Goal: Task Accomplishment & Management: Use online tool/utility

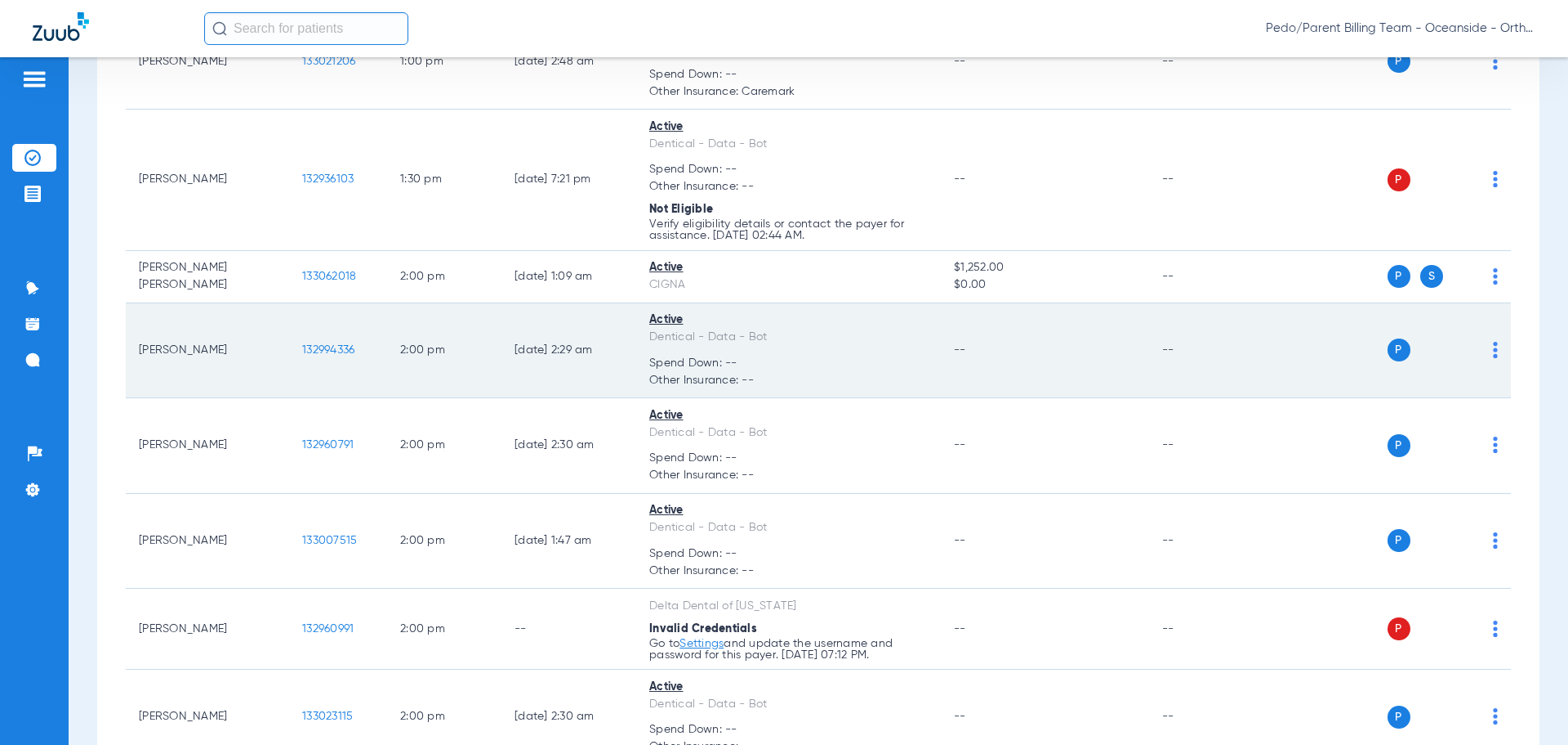
scroll to position [2129, 0]
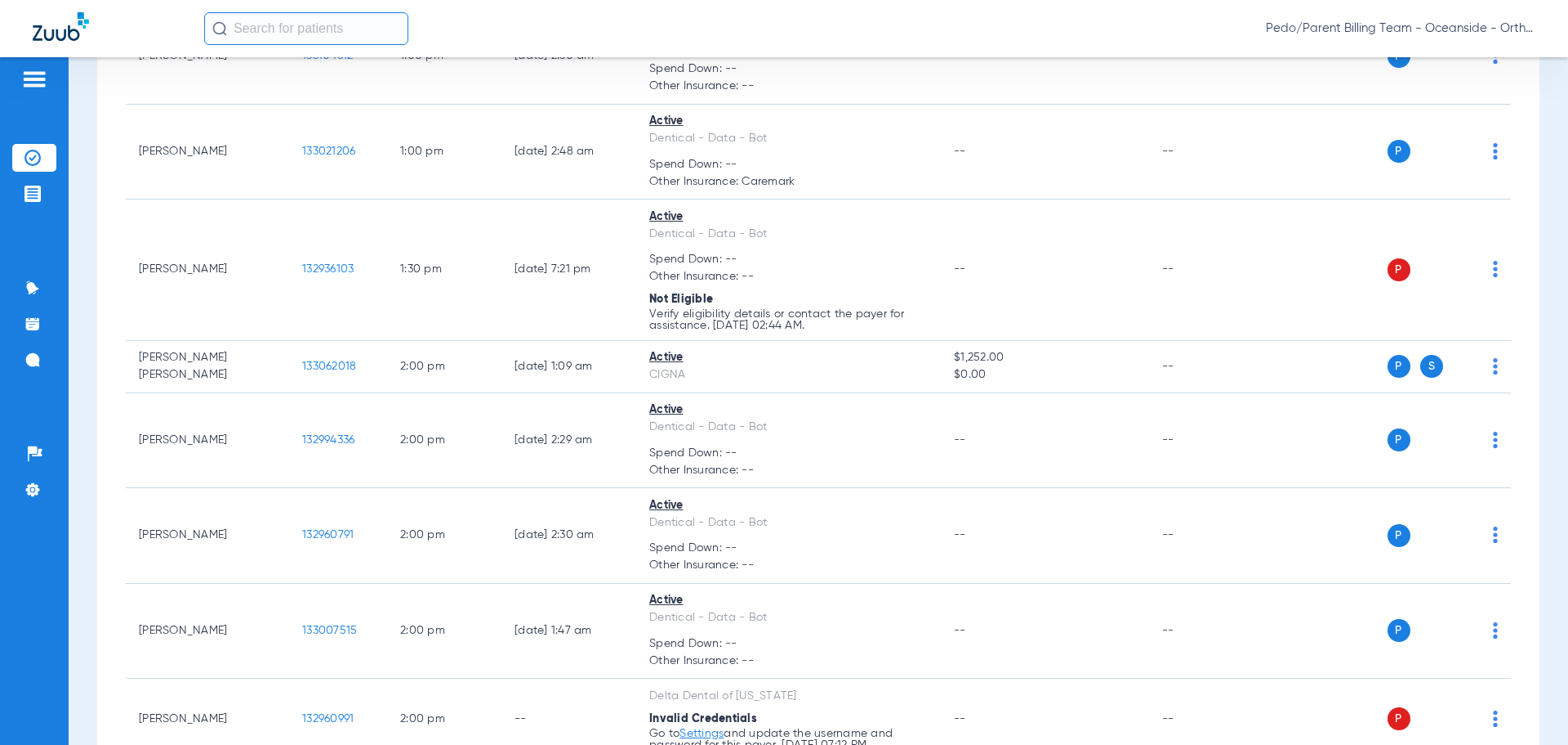
click at [267, 32] on input "text" at bounding box center [307, 28] width 205 height 32
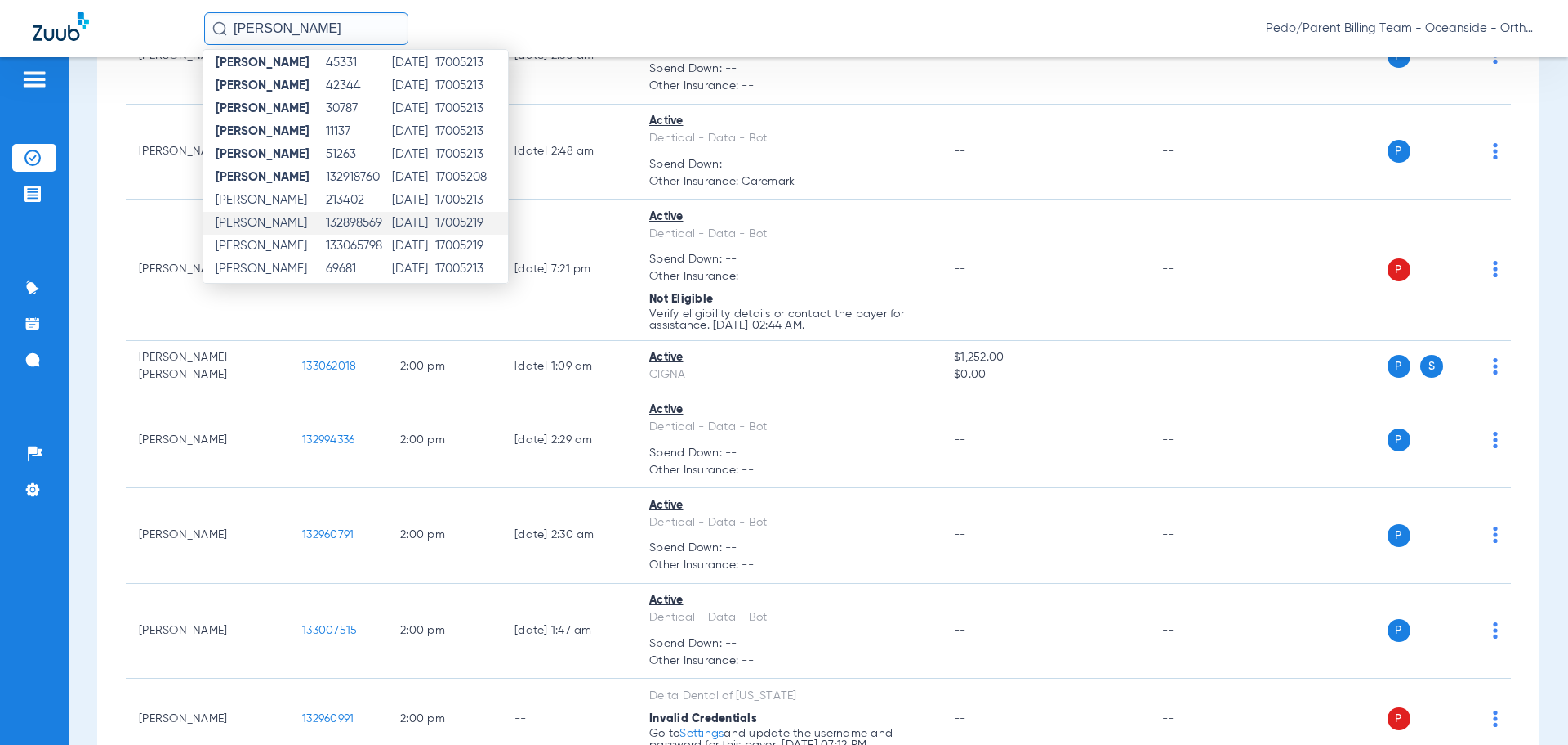
scroll to position [190, 0]
type input "[PERSON_NAME]"
click at [277, 240] on span "[PERSON_NAME]" at bounding box center [261, 240] width 91 height 12
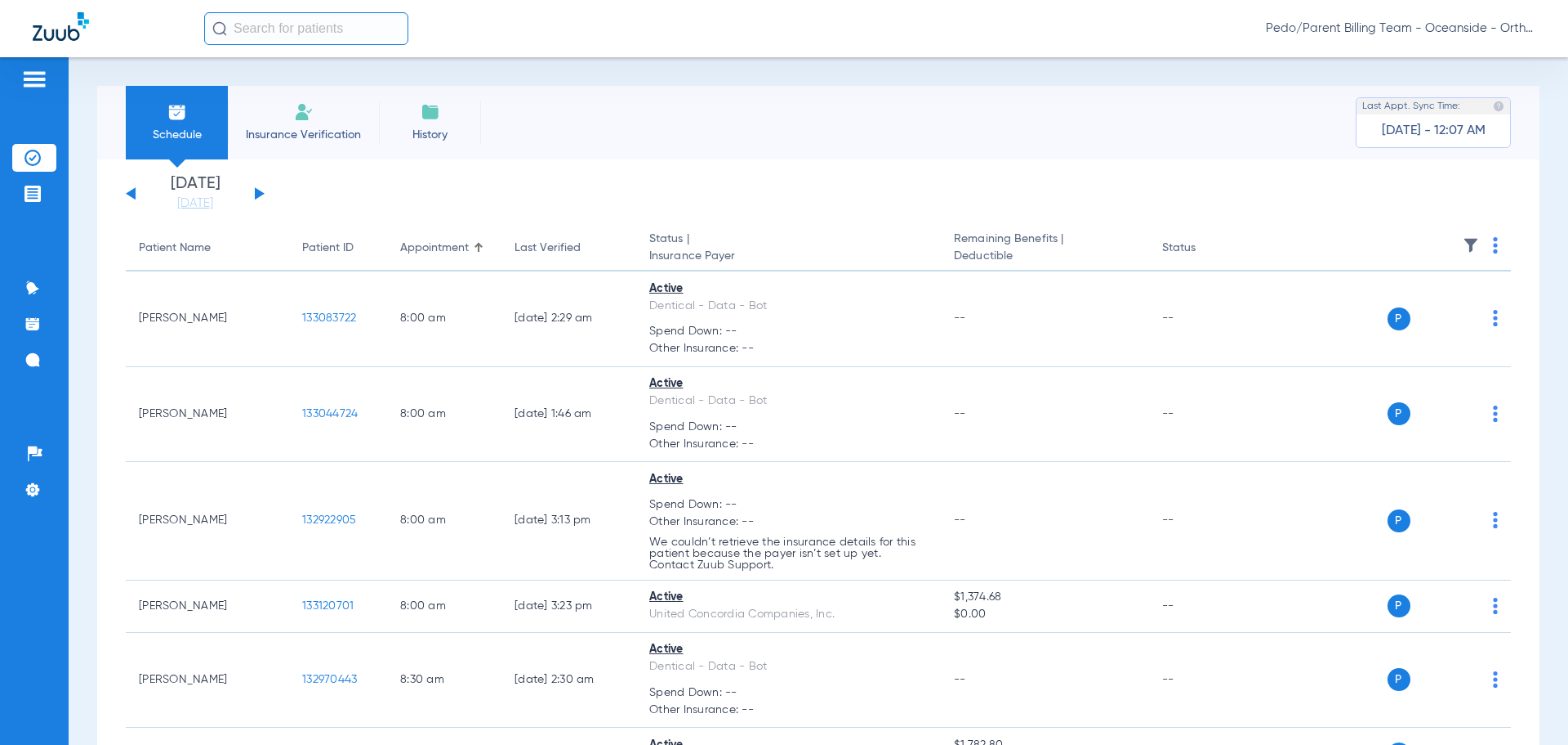
click at [1461, 33] on span "Pedo/Parent Billing Team - Oceanside - Ortho | The Super Dentists" at bounding box center [1401, 29] width 270 height 17
click at [1461, 33] on div at bounding box center [784, 372] width 1568 height 745
click at [1360, 23] on span "Pedo/Parent Billing Team - Oceanside - Ortho | The Super Dentists" at bounding box center [1401, 29] width 270 height 17
click at [1360, 23] on div at bounding box center [784, 372] width 1568 height 745
click at [276, 46] on div "Pedo/Parent Billing Team - Oceanside - Ortho | The Super Dentists" at bounding box center [784, 29] width 1568 height 57
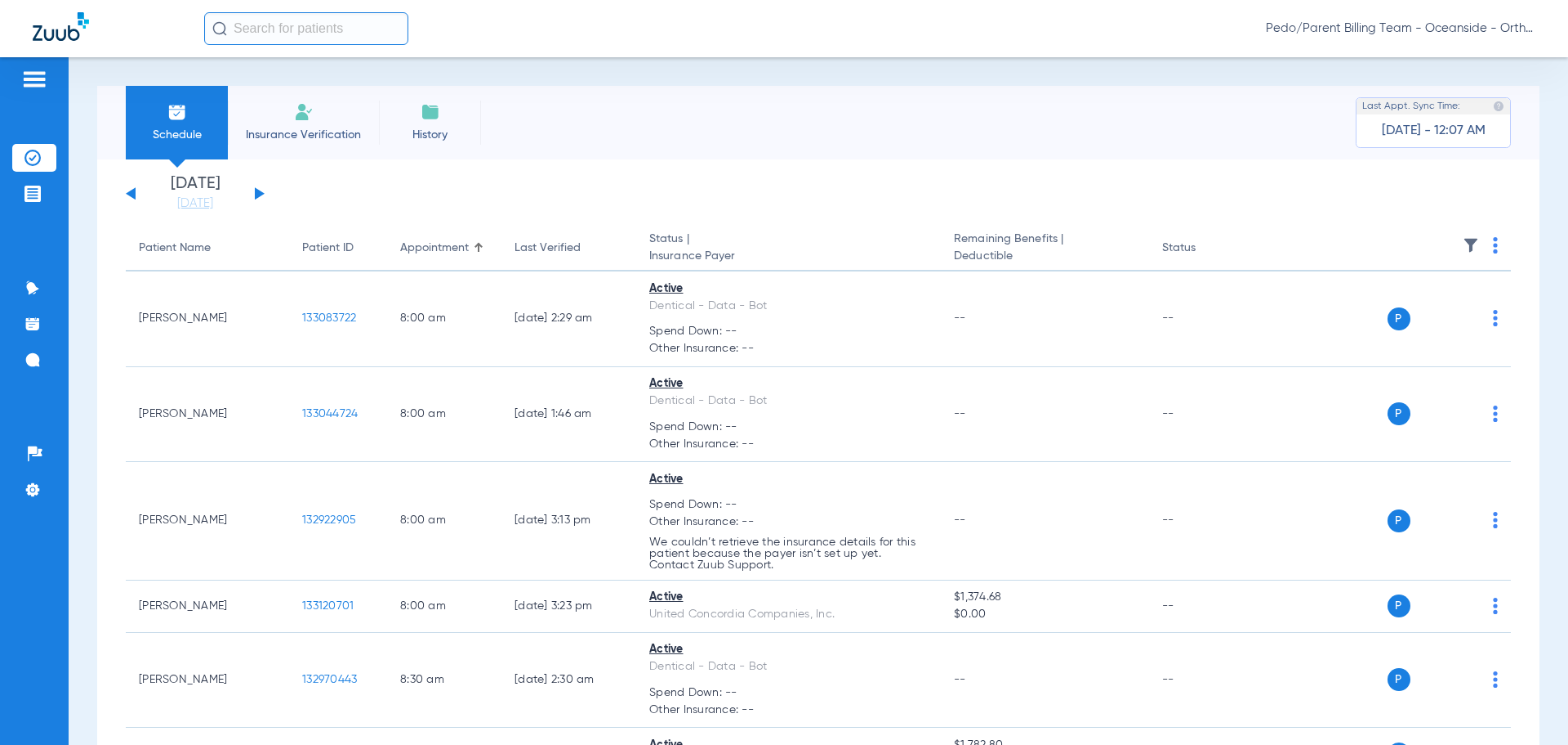
click at [273, 36] on input "text" at bounding box center [307, 28] width 205 height 32
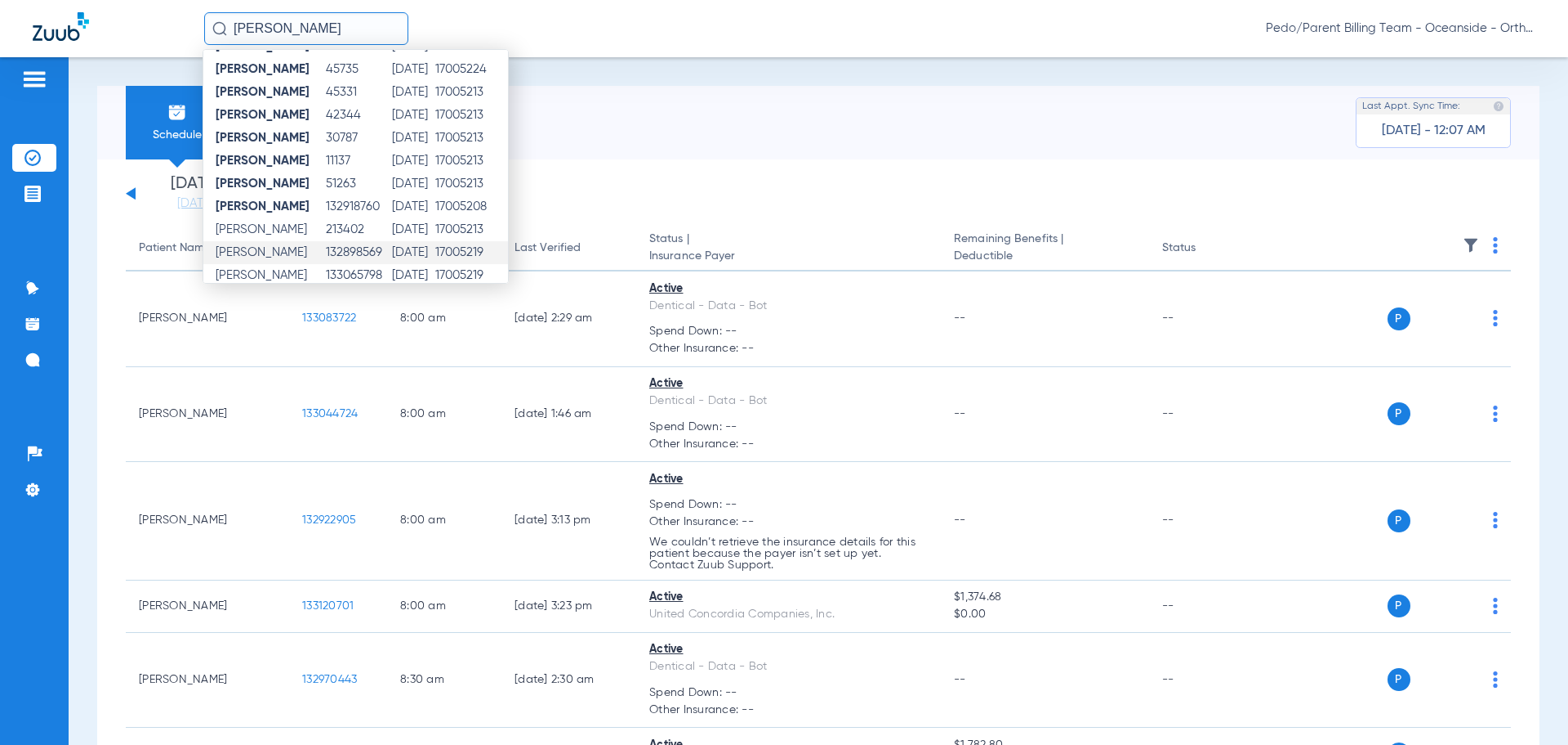
scroll to position [190, 0]
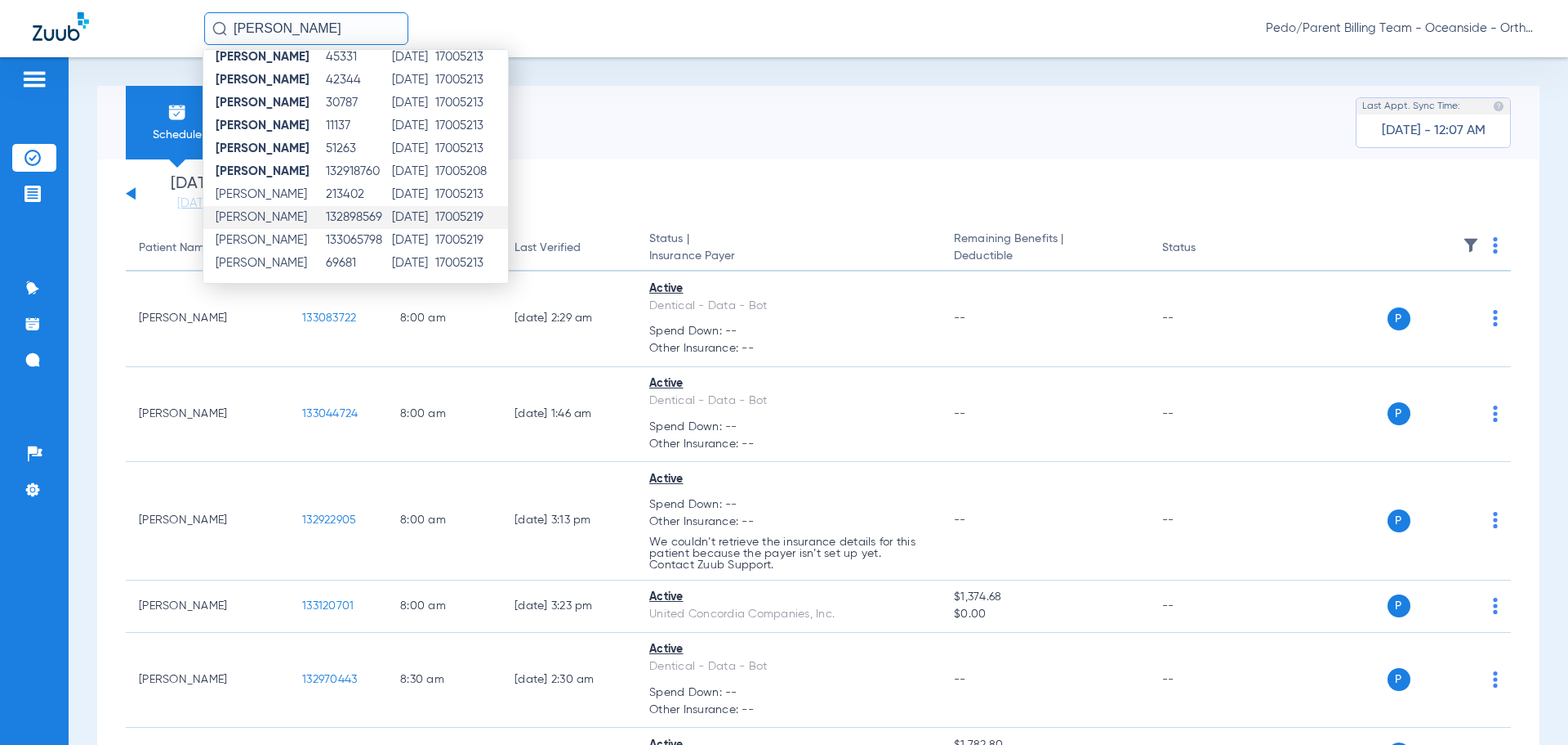
type input "[PERSON_NAME]"
click at [312, 227] on td "[PERSON_NAME]" at bounding box center [265, 217] width 122 height 23
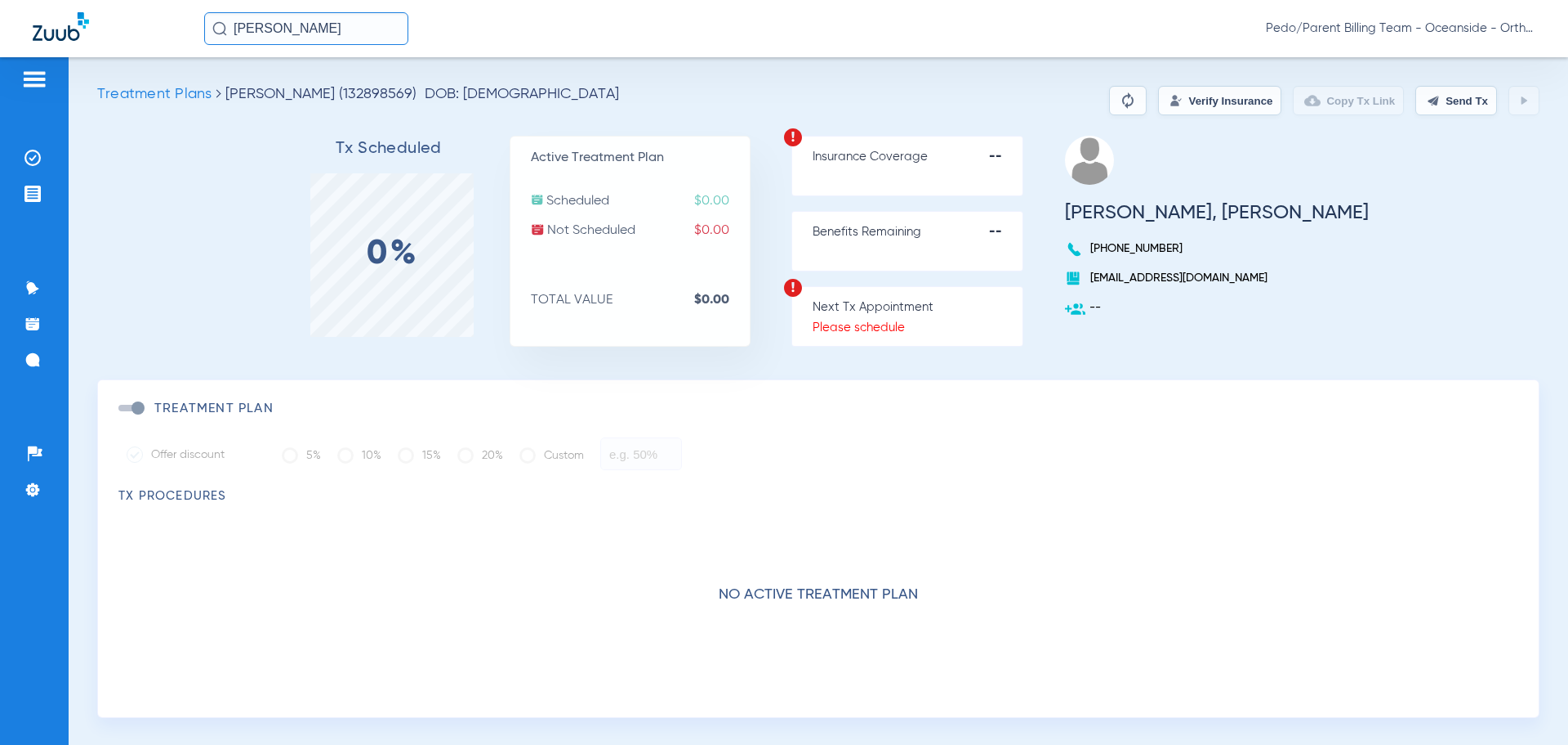
click at [891, 162] on p "Insurance Coverage --" at bounding box center [917, 156] width 210 height 17
click at [1023, 152] on strong "--" at bounding box center [1006, 156] width 33 height 17
click at [1023, 158] on strong "--" at bounding box center [1006, 156] width 33 height 17
click at [385, 24] on input "[PERSON_NAME]" at bounding box center [307, 28] width 205 height 32
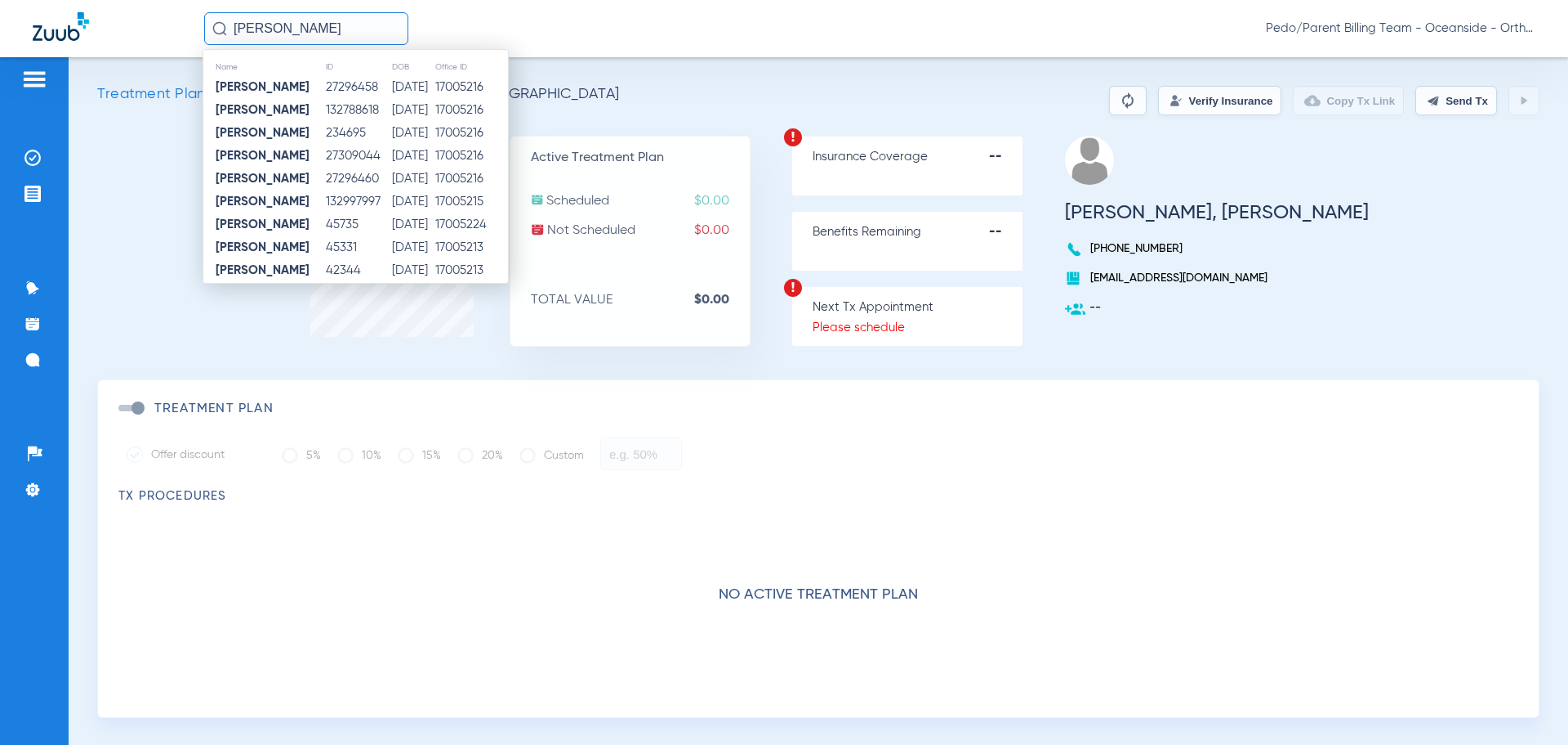
click at [385, 24] on input "[PERSON_NAME]" at bounding box center [307, 28] width 205 height 32
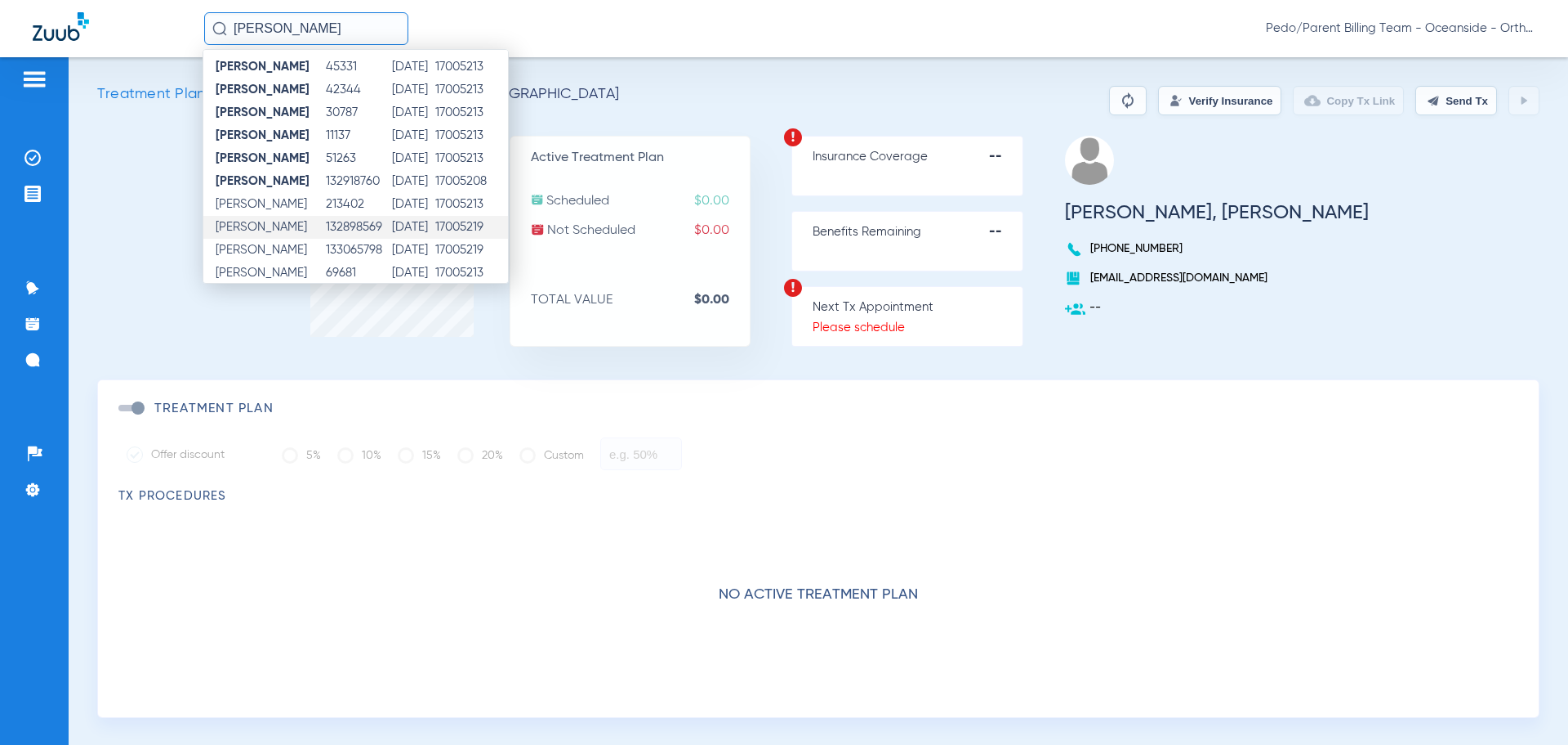
scroll to position [190, 0]
click at [304, 234] on span "[PERSON_NAME]" at bounding box center [261, 240] width 91 height 12
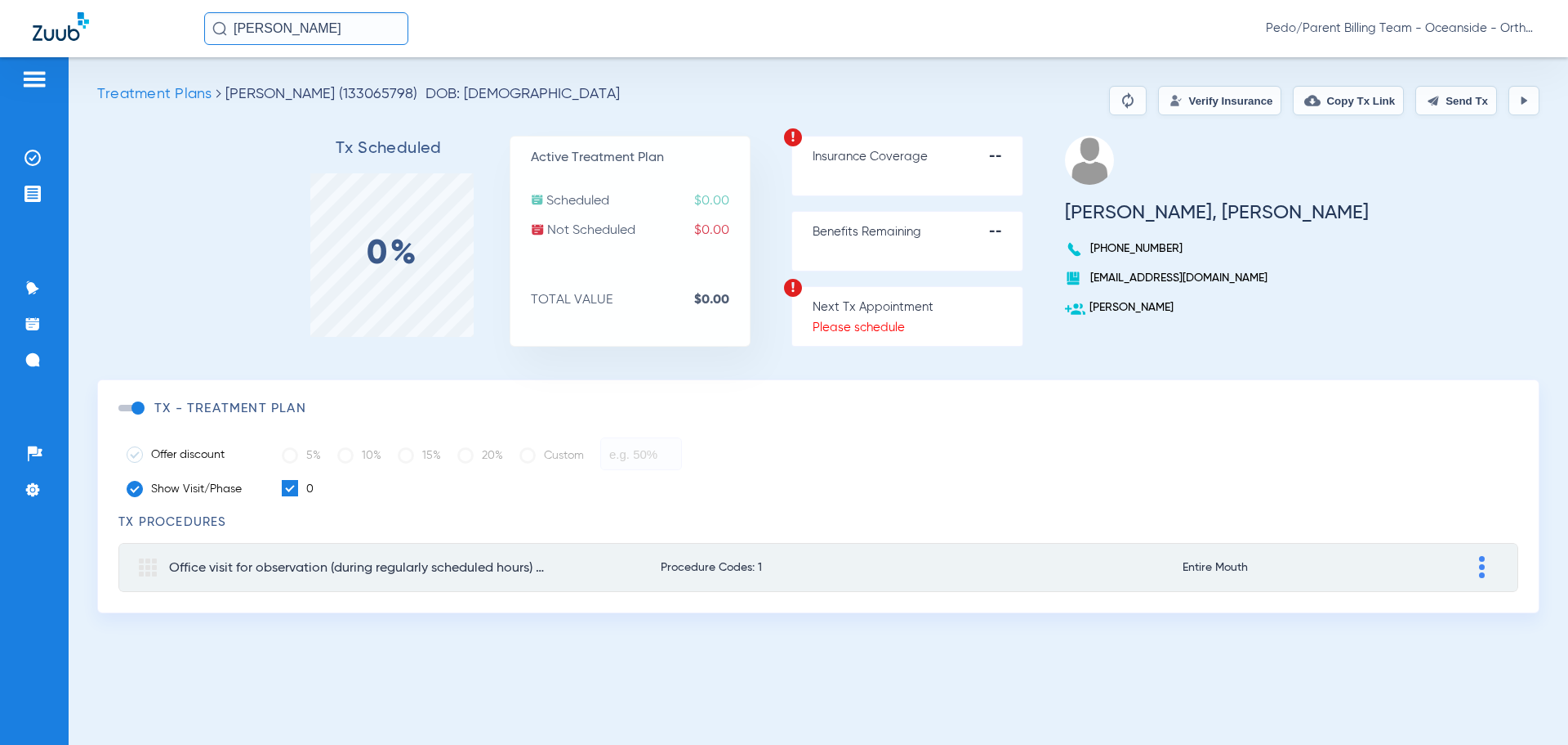
click at [1192, 98] on button "Verify Insurance" at bounding box center [1220, 100] width 123 height 30
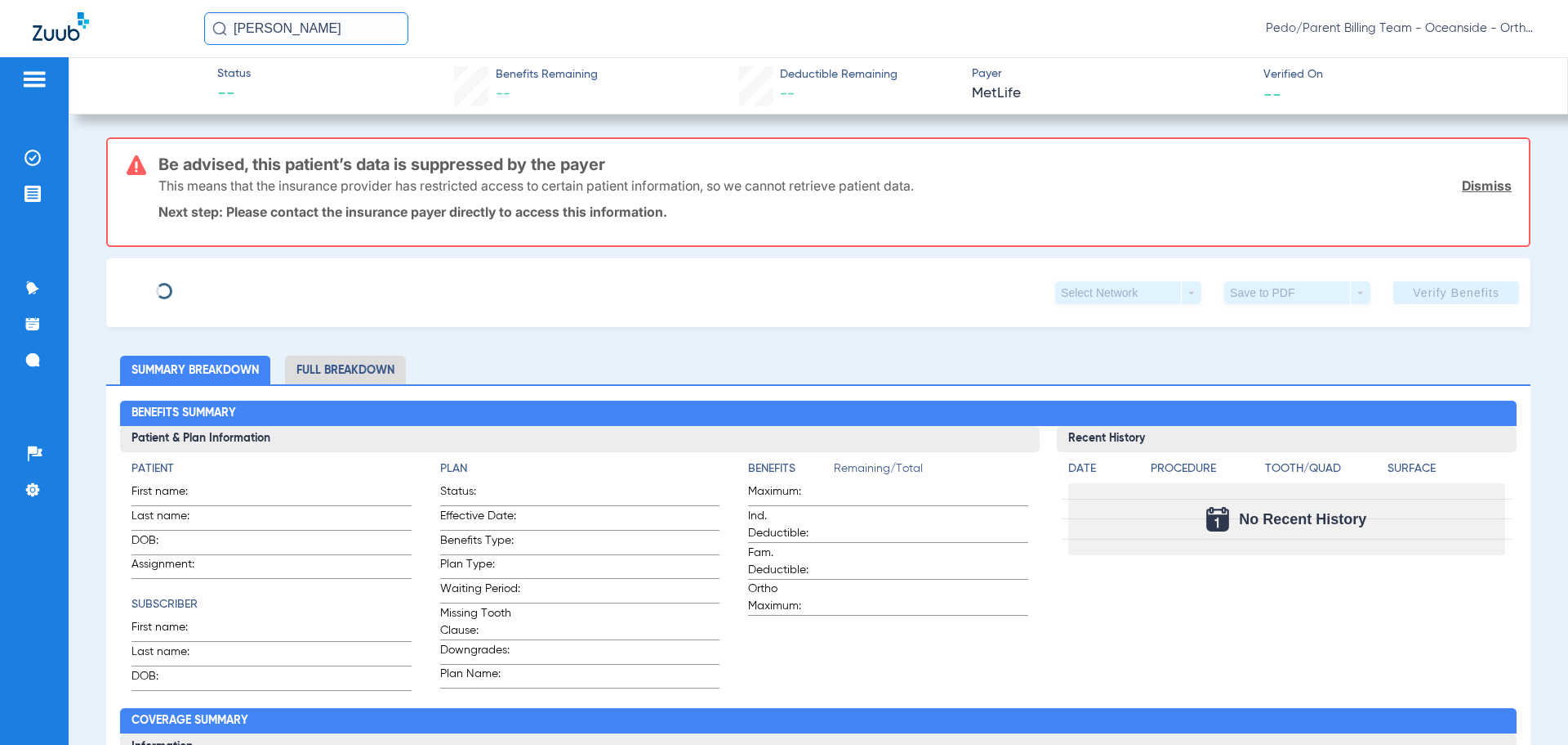
type input "[PERSON_NAME]"
type input "[DATE]"
type input "101784720"
type input "316130"
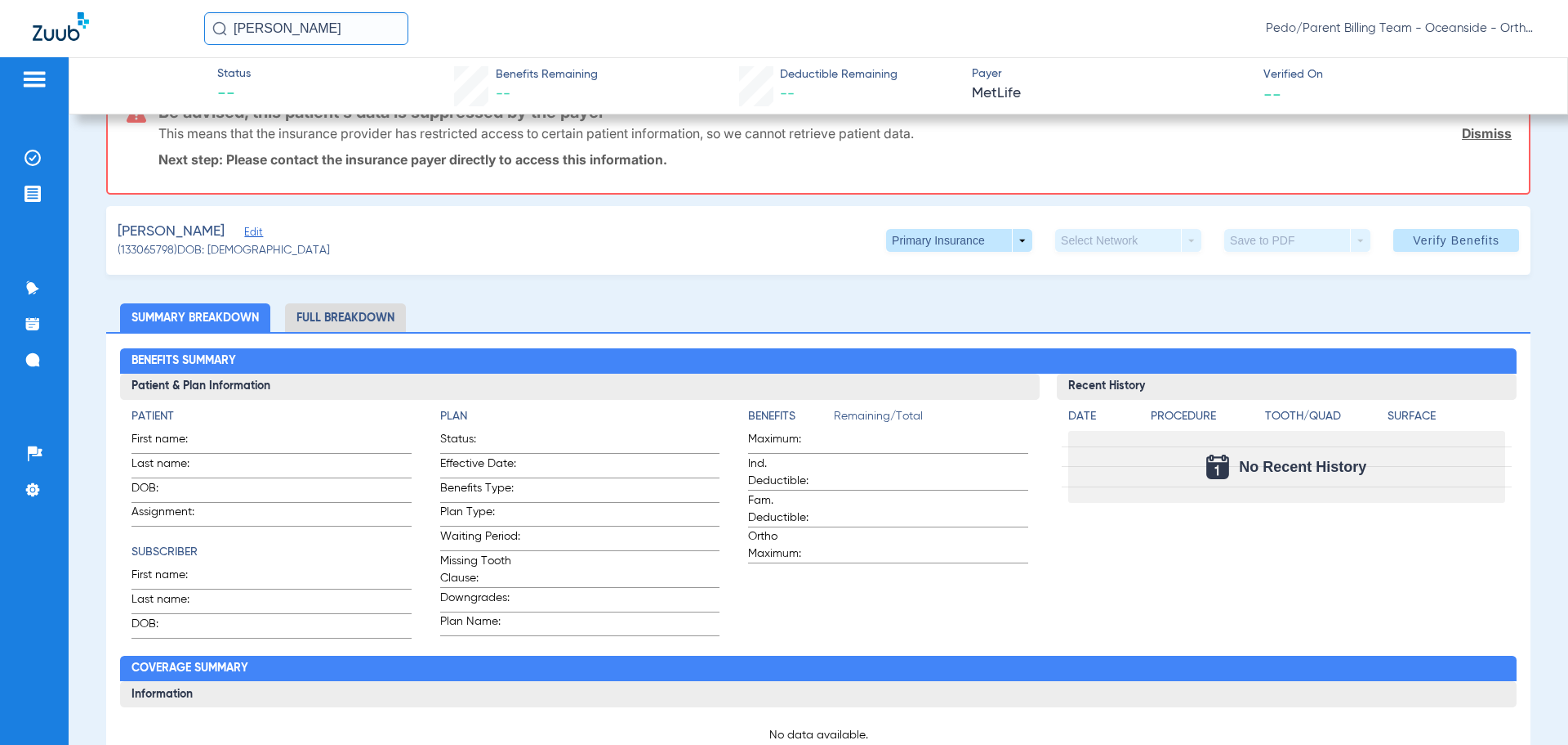
scroll to position [82, 0]
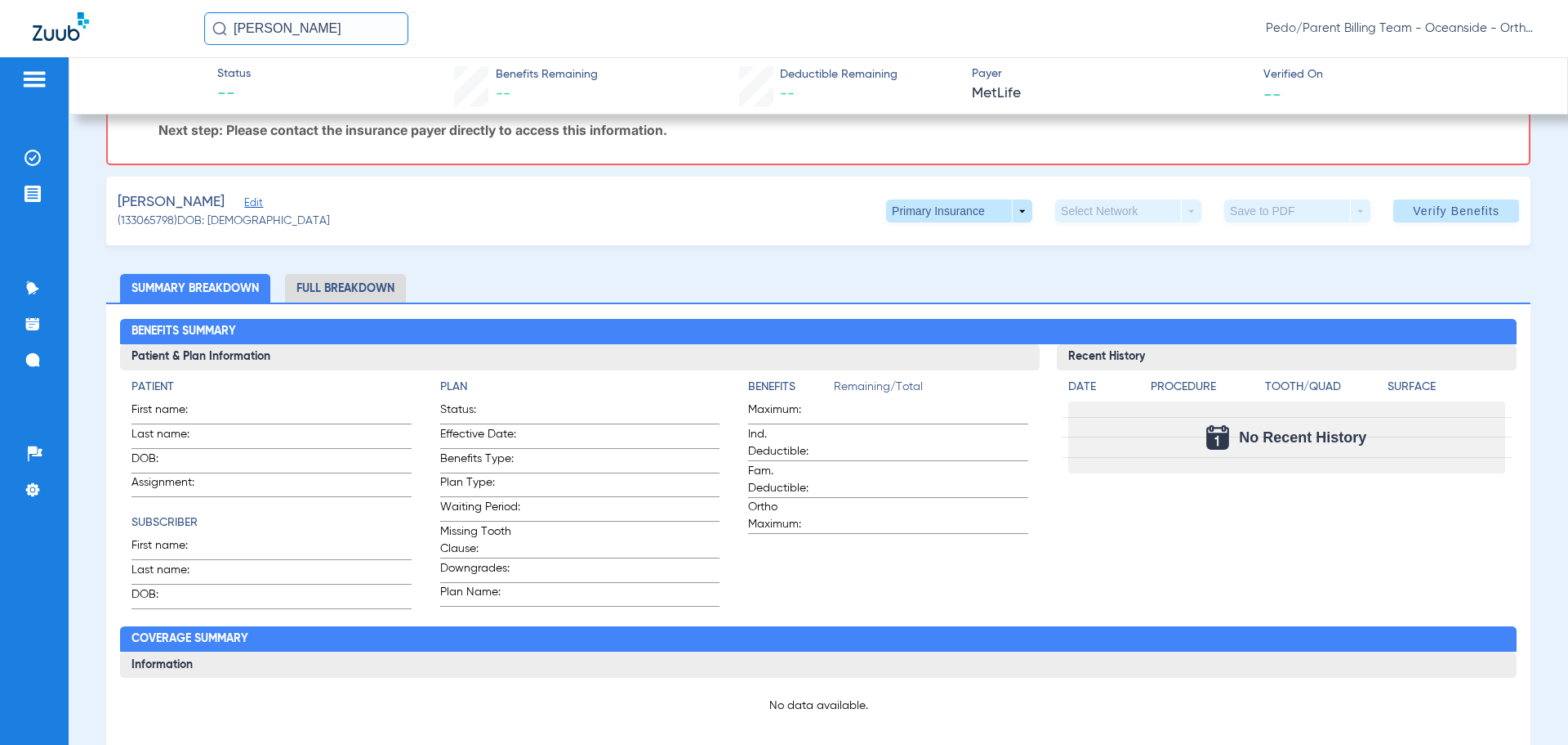
click at [259, 204] on span "Edit" at bounding box center [251, 205] width 15 height 16
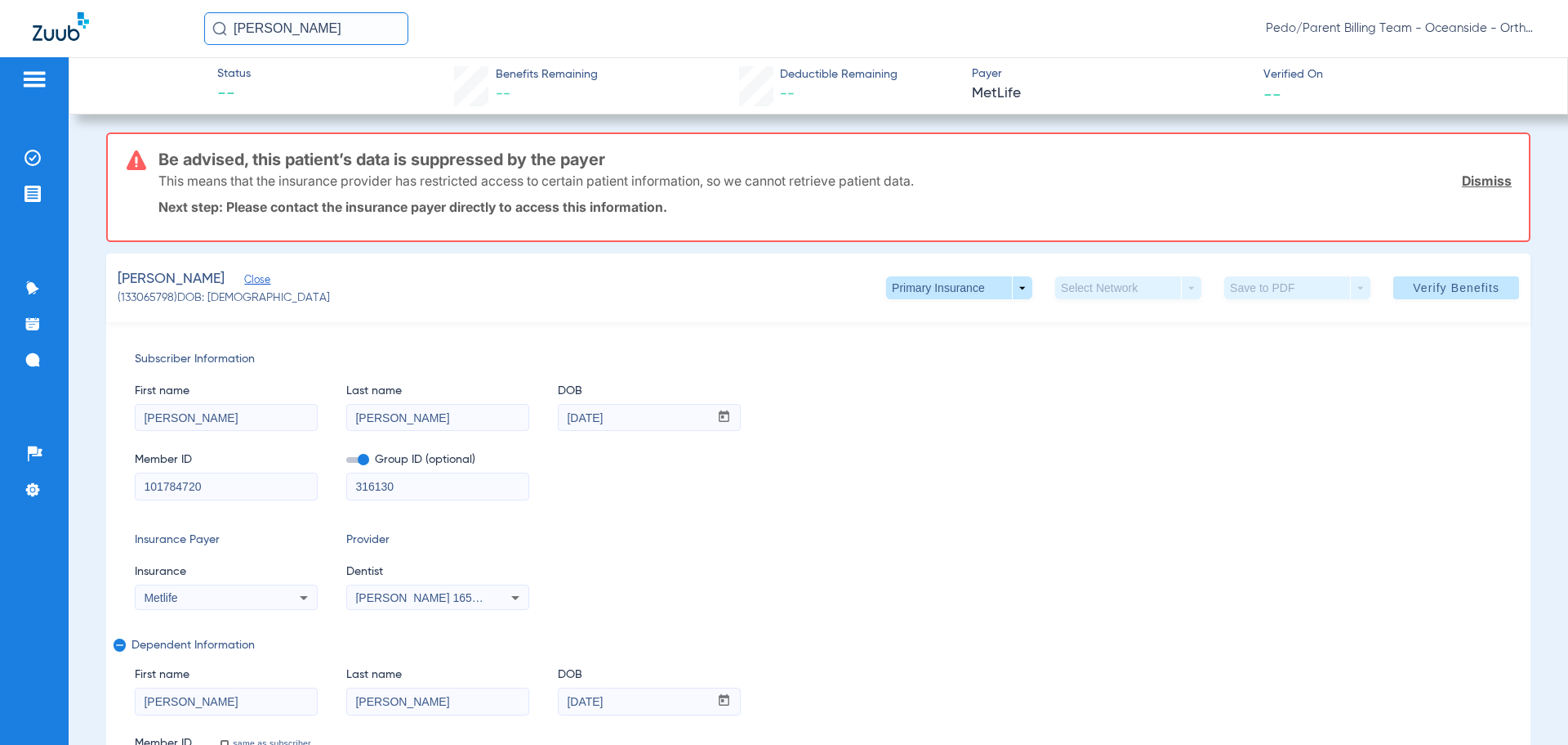
scroll to position [0, 0]
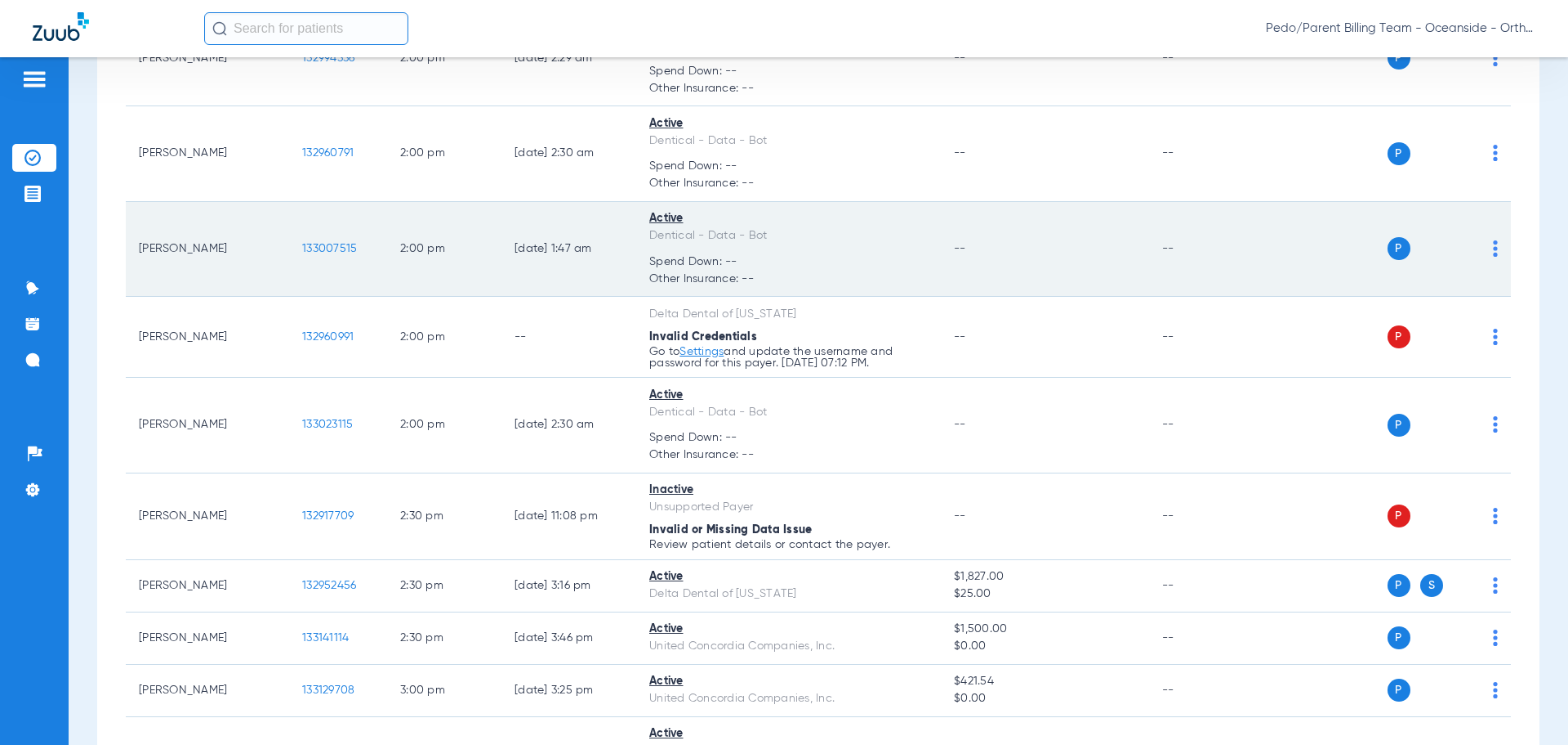
scroll to position [2533, 0]
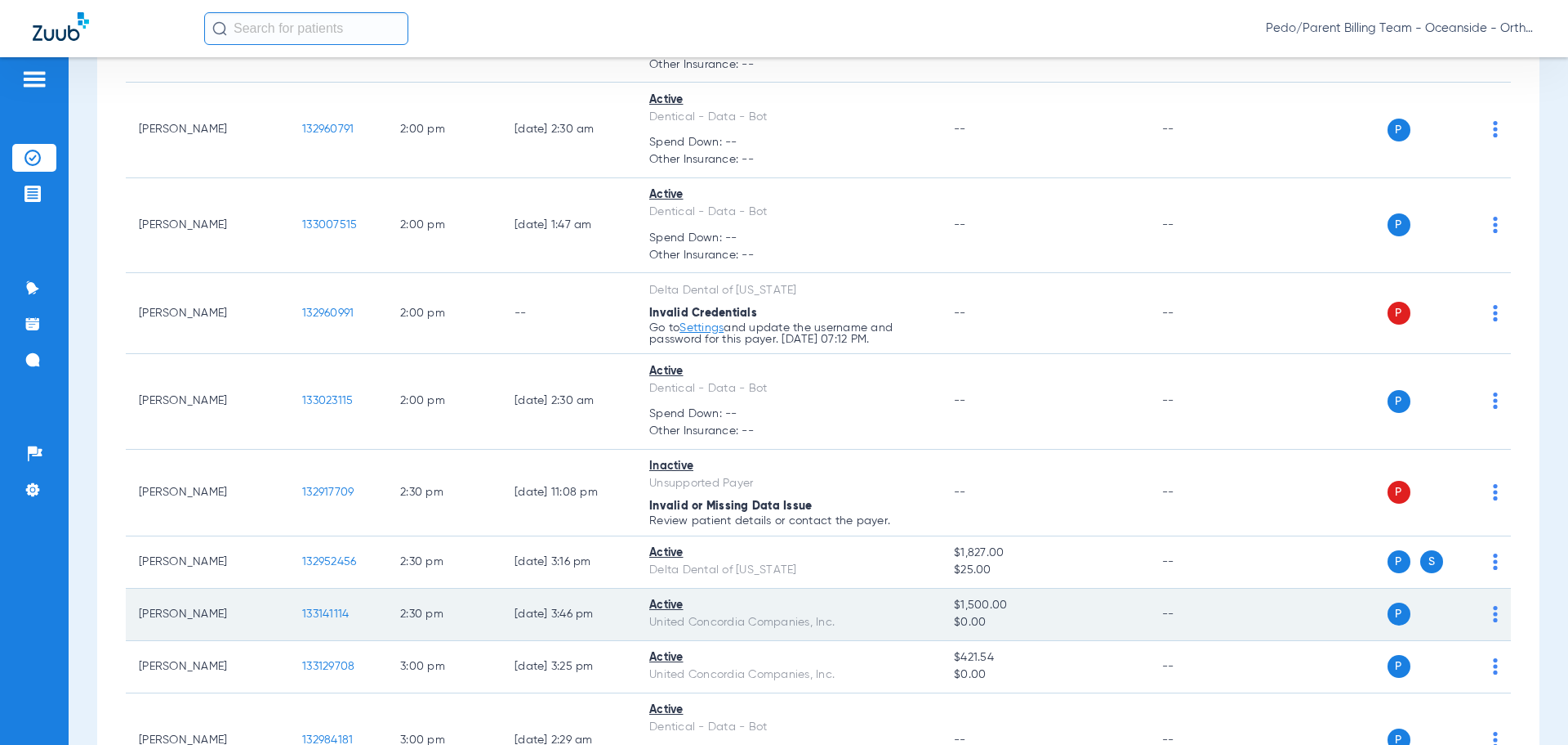
click at [1477, 615] on div "P S" at bounding box center [1379, 613] width 239 height 23
click at [1479, 615] on div "P S" at bounding box center [1379, 613] width 239 height 23
click at [1483, 618] on div "P S" at bounding box center [1379, 613] width 239 height 23
click at [1493, 618] on img at bounding box center [1495, 613] width 5 height 17
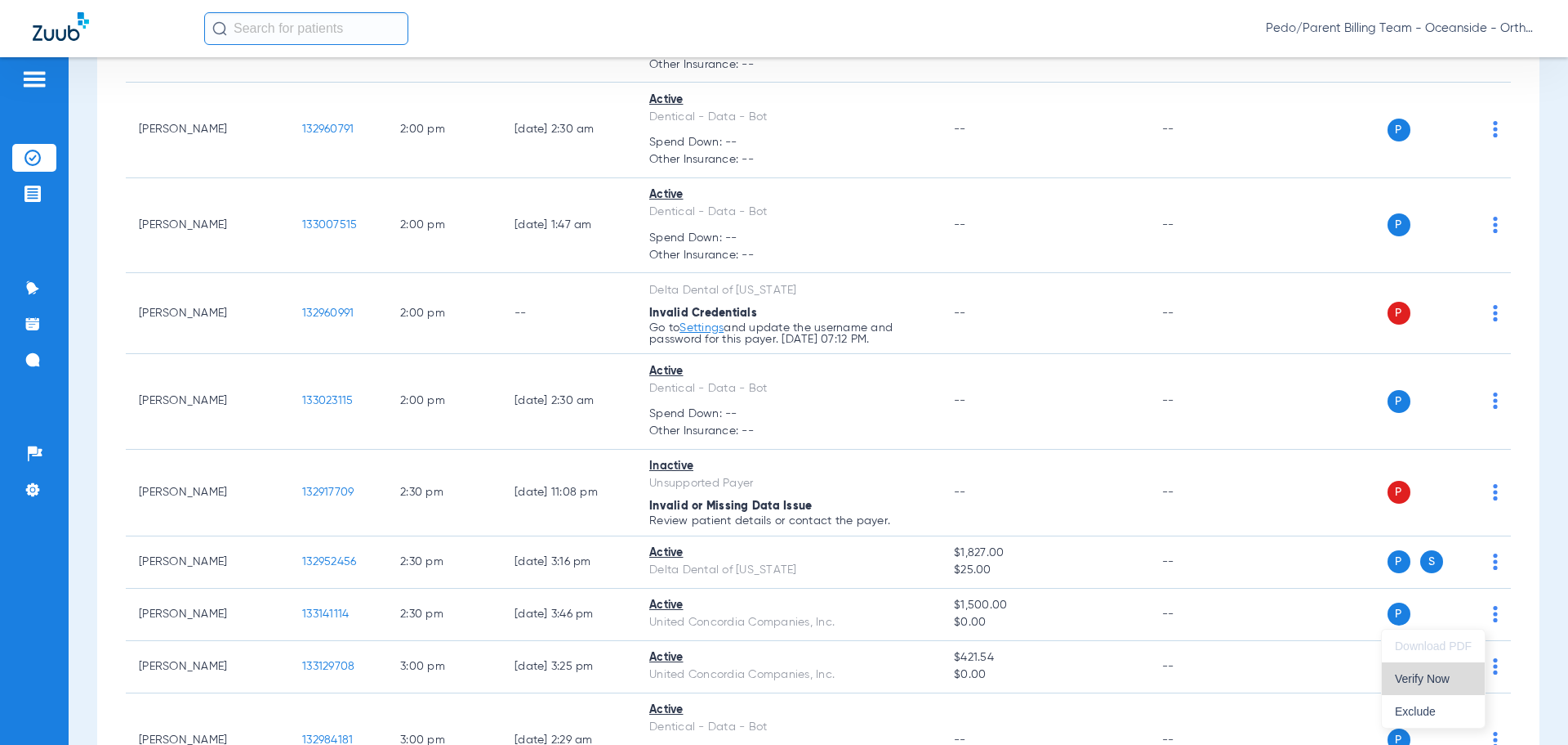
click at [1431, 681] on span "Verify Now" at bounding box center [1433, 678] width 77 height 12
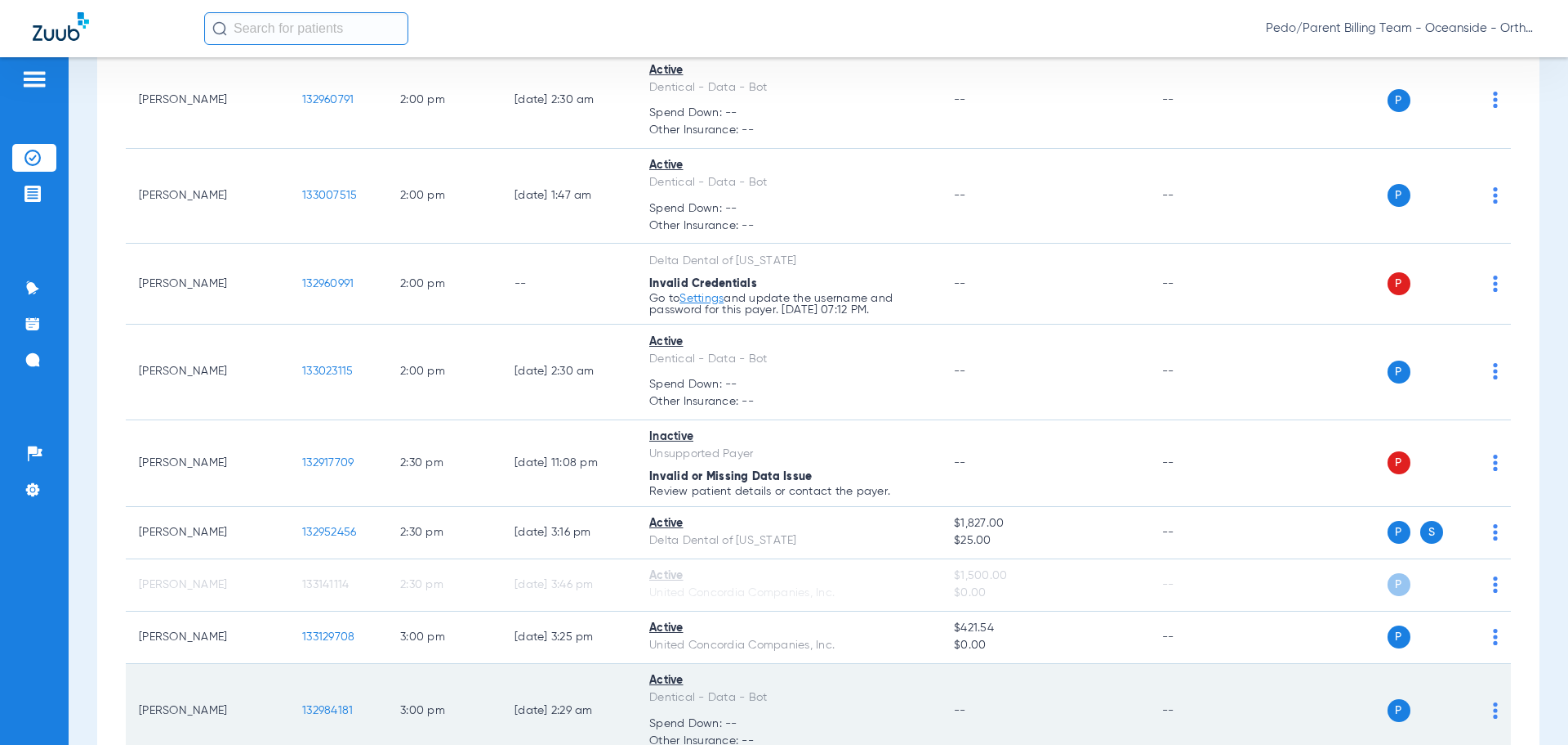
scroll to position [2615, 0]
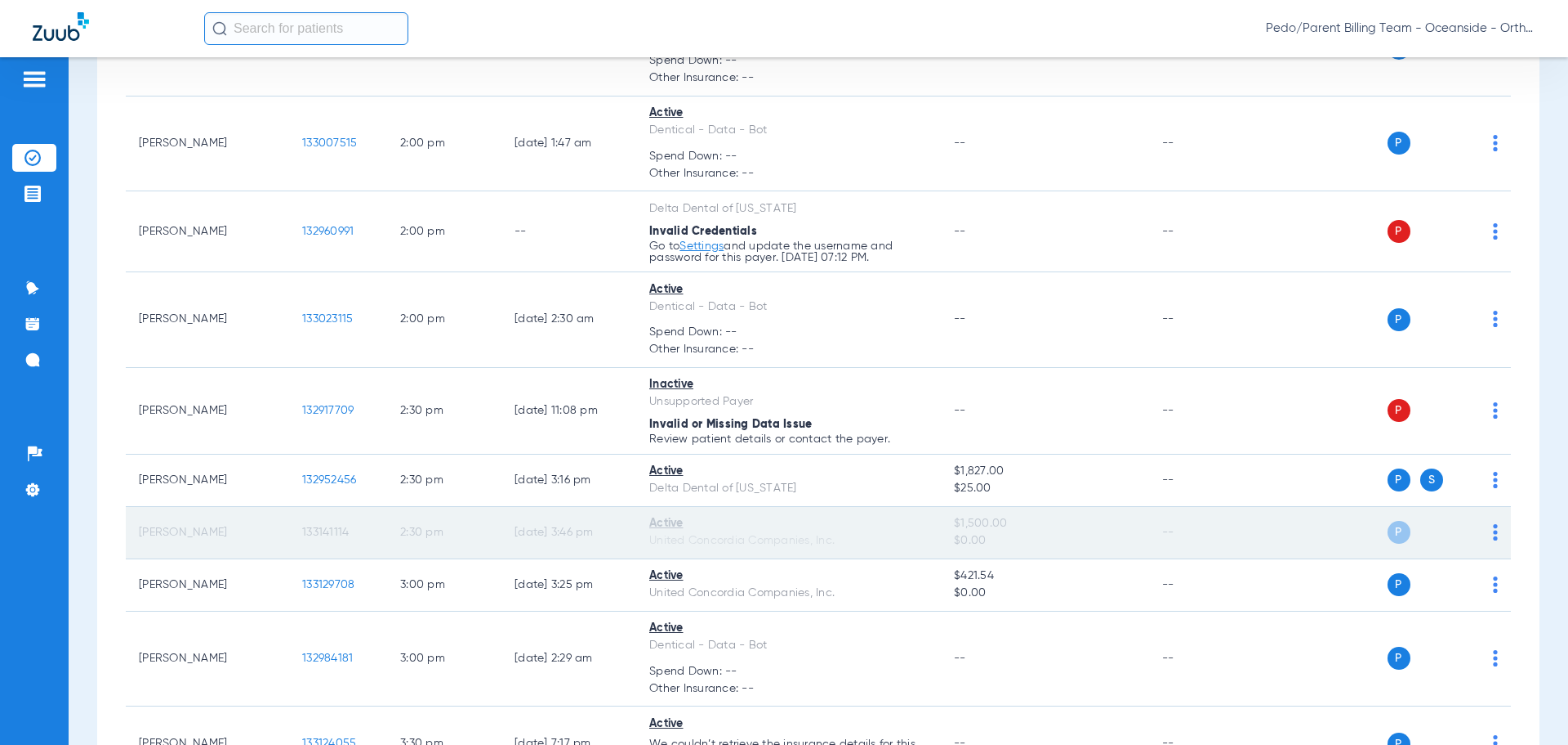
click at [678, 523] on div "Active" at bounding box center [788, 523] width 278 height 17
click at [667, 527] on div "Active" at bounding box center [788, 523] width 278 height 17
